Goal: Information Seeking & Learning: Learn about a topic

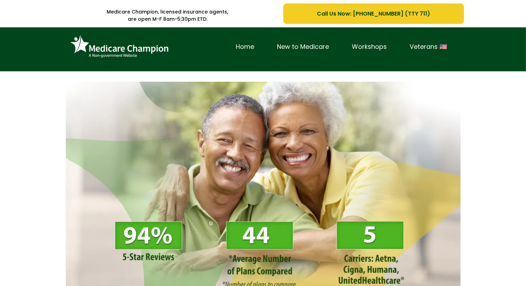
click at [62, 55] on div "Home New to Medicare Workshops Veterans 🇺🇸" at bounding box center [263, 50] width 405 height 35
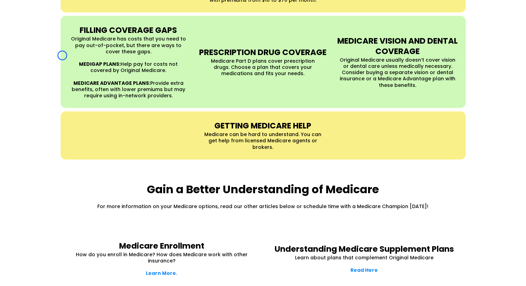
scroll to position [804, 0]
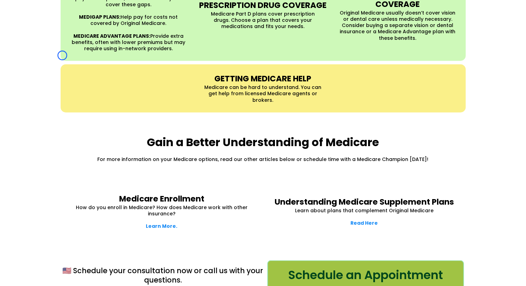
click at [65, 74] on div at bounding box center [128, 88] width 131 height 29
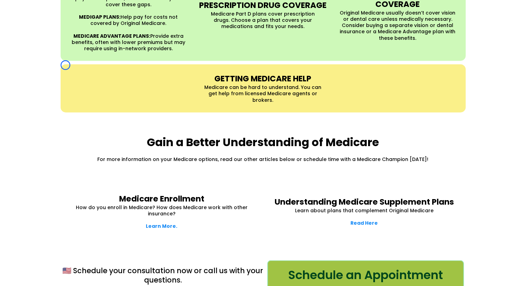
scroll to position [0, 0]
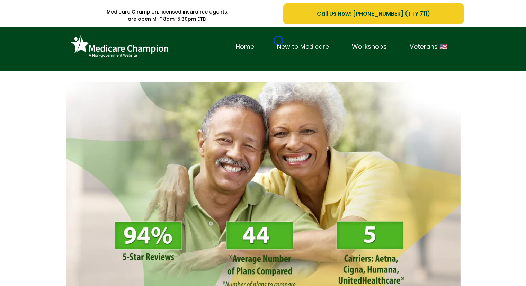
click at [278, 42] on link "New to Medicare" at bounding box center [303, 47] width 75 height 11
click at [43, 41] on div "Home New to Medicare Workshops Veterans 🇺🇸" at bounding box center [263, 49] width 526 height 44
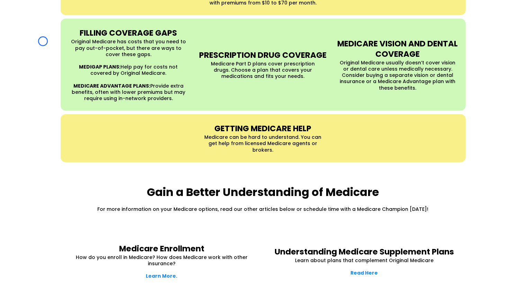
scroll to position [788, 0]
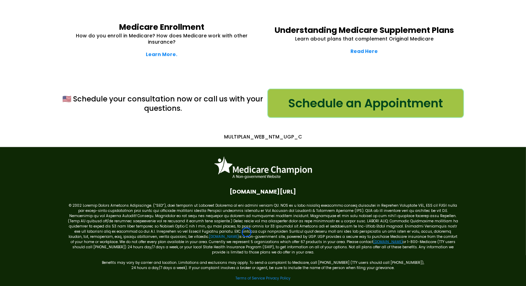
click at [373, 239] on link "[DOMAIN_NAME]" at bounding box center [387, 241] width 29 height 5
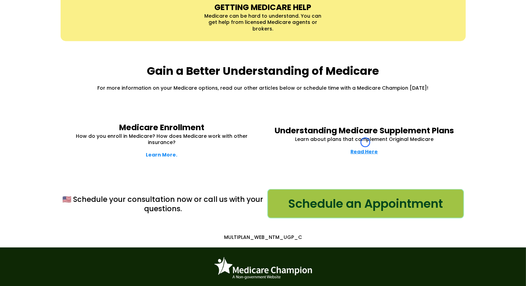
click at [365, 148] on strong "Read Here" at bounding box center [364, 151] width 27 height 7
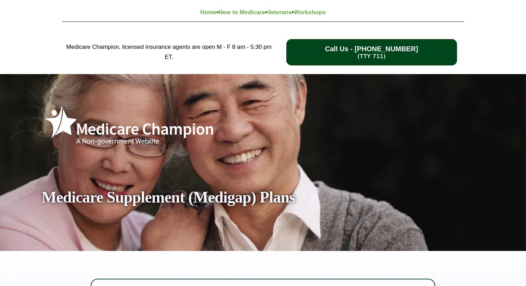
click at [46, 46] on div "Medicare Champion, licensed insurance agents are open M - F 8 am - 5:30 pm ET. …" at bounding box center [263, 52] width 526 height 44
